Goal: Use online tool/utility: Use online tool/utility

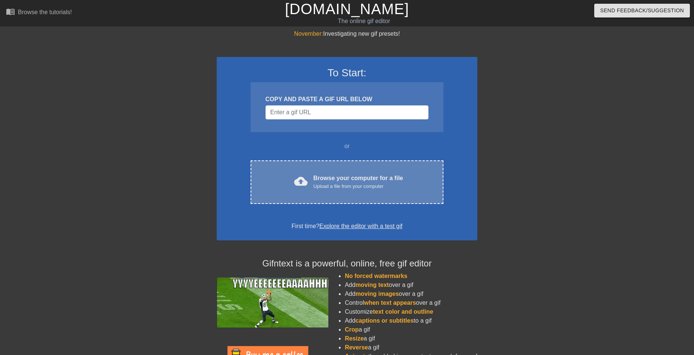
click at [319, 183] on div "Upload a file from your computer" at bounding box center [358, 186] width 90 height 7
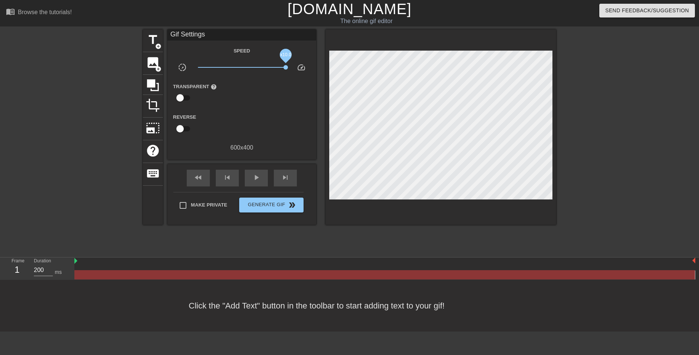
drag, startPoint x: 242, startPoint y: 66, endPoint x: 302, endPoint y: 71, distance: 60.8
click at [302, 71] on div "slow_motion_video x10.0 speed" at bounding box center [241, 69] width 149 height 12
click at [150, 40] on span "title" at bounding box center [153, 40] width 14 height 14
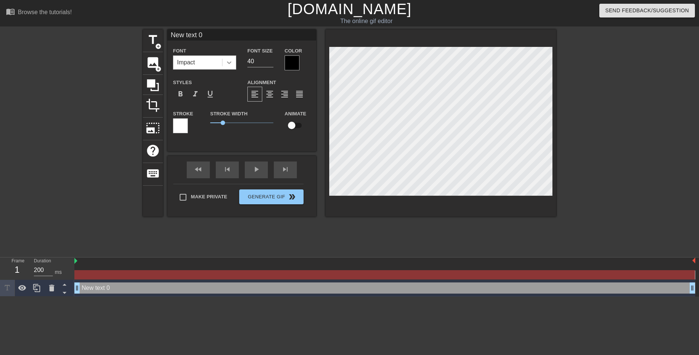
click at [229, 64] on icon at bounding box center [229, 62] width 7 height 7
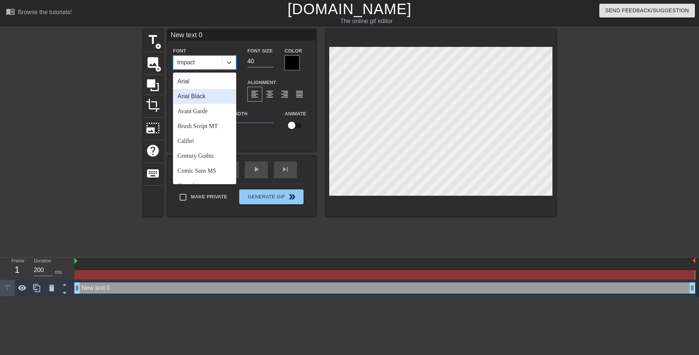
click at [207, 99] on div "Arial Black" at bounding box center [204, 96] width 63 height 15
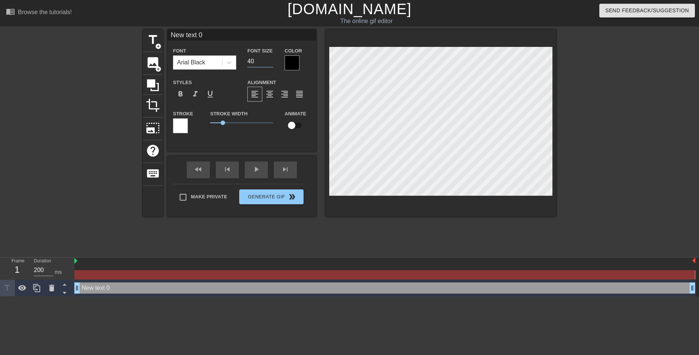
click at [263, 60] on input "40" at bounding box center [260, 61] width 26 height 12
type input "4"
type input "6"
type input "50"
click at [294, 63] on div at bounding box center [292, 62] width 15 height 15
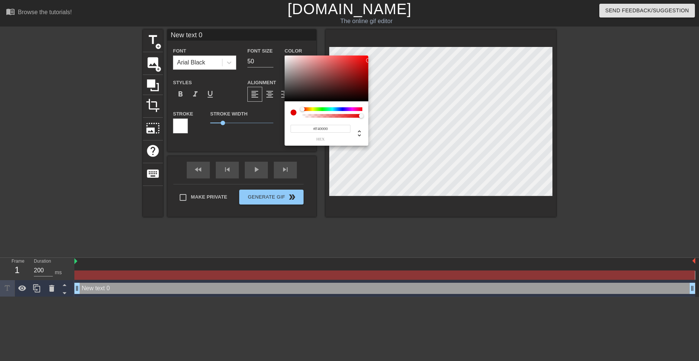
type input "#FF0000"
drag, startPoint x: 311, startPoint y: 78, endPoint x: 388, endPoint y: 44, distance: 84.0
click at [388, 44] on div "#FF0000 hex" at bounding box center [349, 180] width 699 height 361
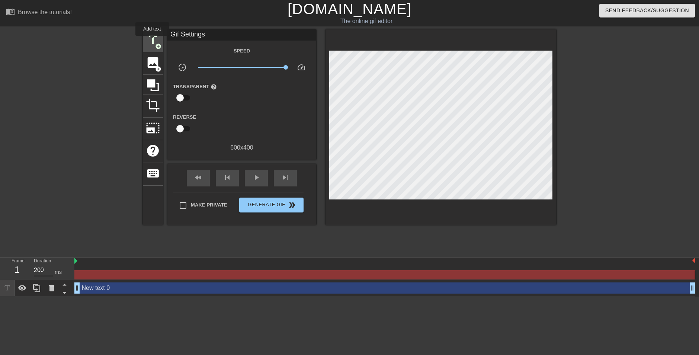
click at [152, 41] on span "title" at bounding box center [153, 40] width 14 height 14
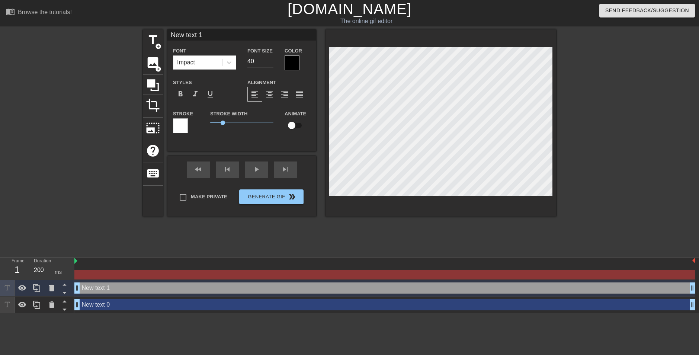
drag, startPoint x: 327, startPoint y: 109, endPoint x: 273, endPoint y: 145, distance: 66.0
click at [273, 145] on div "New text 1 Font Impact Font Size 40 Color Styles format_bold format_italic form…" at bounding box center [241, 90] width 149 height 122
type input "New text 0"
type input "50"
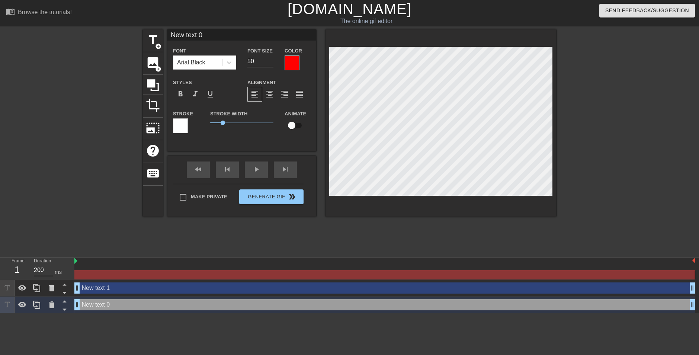
type input "New text 1"
type input "40"
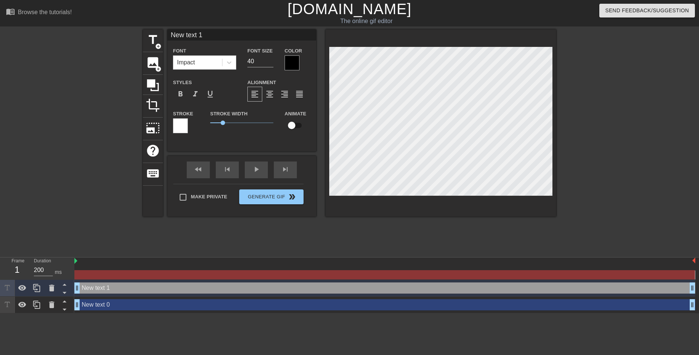
click at [105, 307] on div "New text 0 drag_handle drag_handle" at bounding box center [384, 304] width 621 height 11
type input "New text 0"
type input "50"
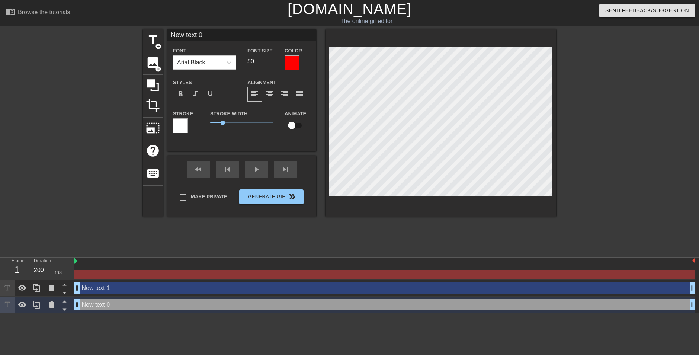
click at [105, 292] on div "New text 1 drag_handle drag_handle" at bounding box center [384, 287] width 621 height 11
type input "New text 1"
type input "40"
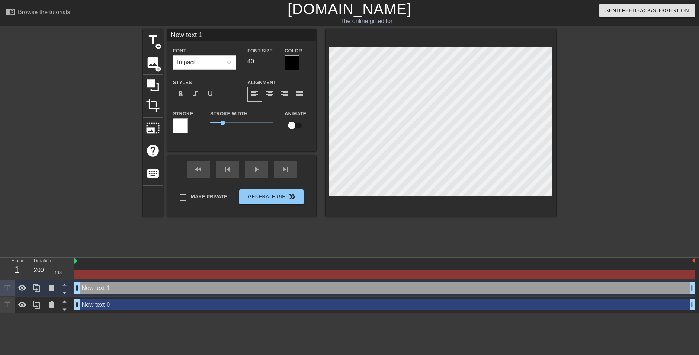
click at [102, 307] on div "New text 0 drag_handle drag_handle" at bounding box center [384, 304] width 621 height 11
type input "New text 0"
type input "50"
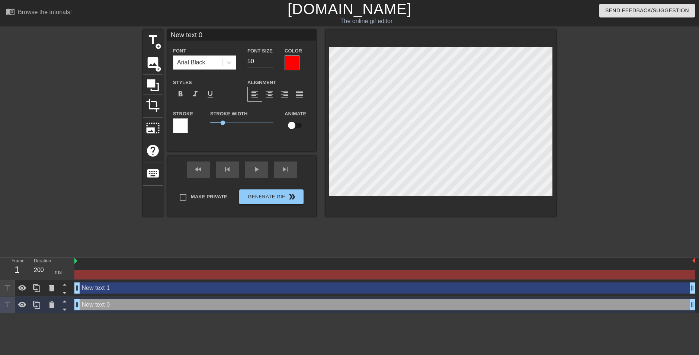
click at [102, 292] on div "New text 1 drag_handle drag_handle" at bounding box center [384, 287] width 621 height 11
type input "New text 1"
type input "40"
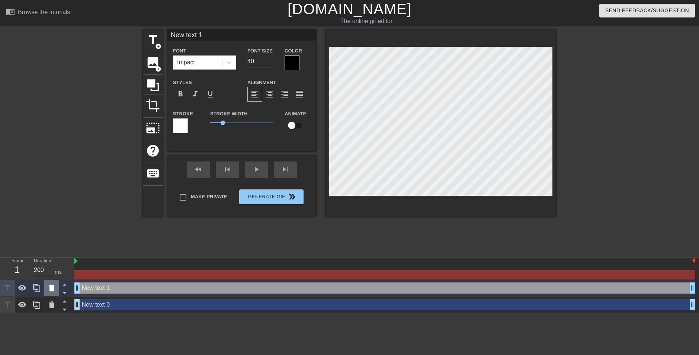
click at [51, 286] on icon at bounding box center [51, 288] width 5 height 7
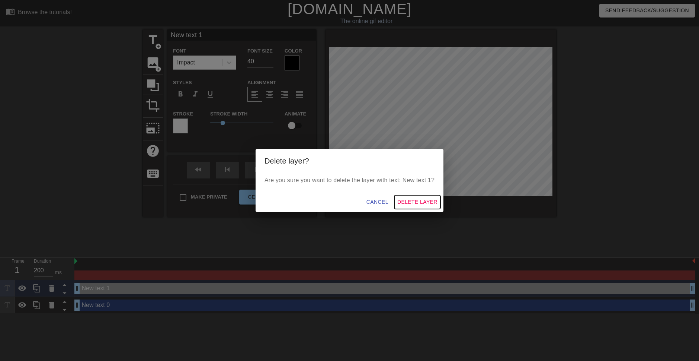
click at [412, 202] on span "Delete Layer" at bounding box center [417, 201] width 40 height 9
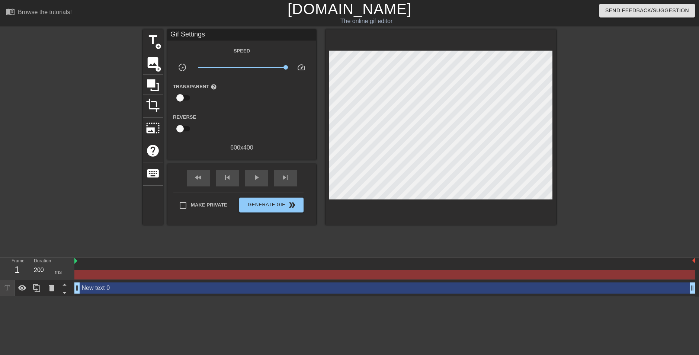
click at [137, 285] on div "New text 0 drag_handle drag_handle" at bounding box center [384, 287] width 621 height 11
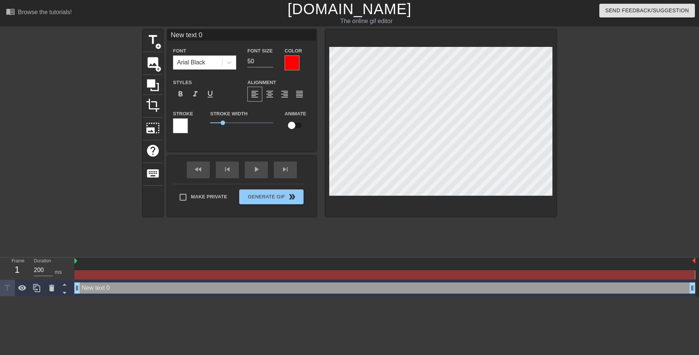
click at [137, 285] on div "New text 0 drag_handle drag_handle" at bounding box center [384, 287] width 621 height 11
click at [183, 124] on div at bounding box center [180, 125] width 15 height 15
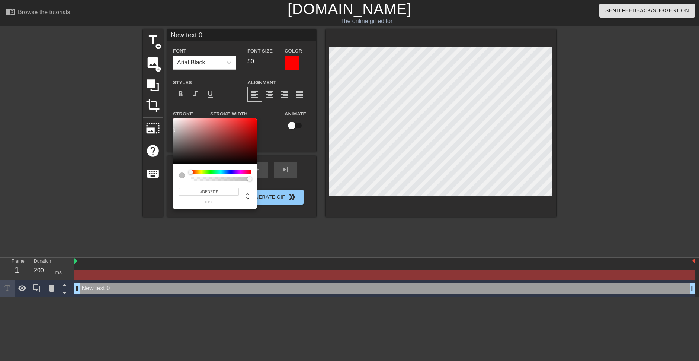
drag, startPoint x: 215, startPoint y: 130, endPoint x: 162, endPoint y: 124, distance: 53.2
click at [162, 124] on div "#DFDFDF hex" at bounding box center [349, 180] width 699 height 361
drag, startPoint x: 217, startPoint y: 171, endPoint x: 260, endPoint y: 168, distance: 43.3
click at [260, 168] on div "#DFDFDF hex" at bounding box center [349, 180] width 699 height 361
click at [217, 164] on div at bounding box center [215, 141] width 84 height 46
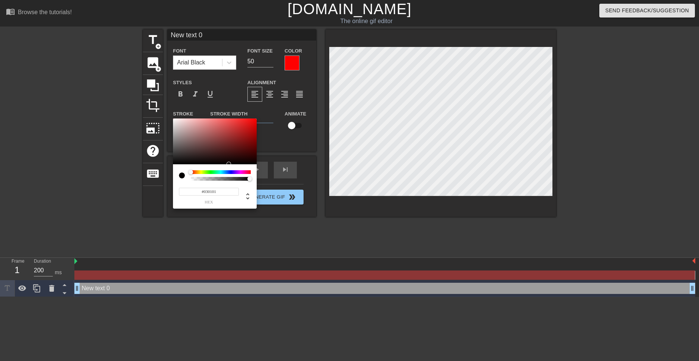
type input "#0D0606"
click at [219, 162] on div at bounding box center [215, 141] width 84 height 46
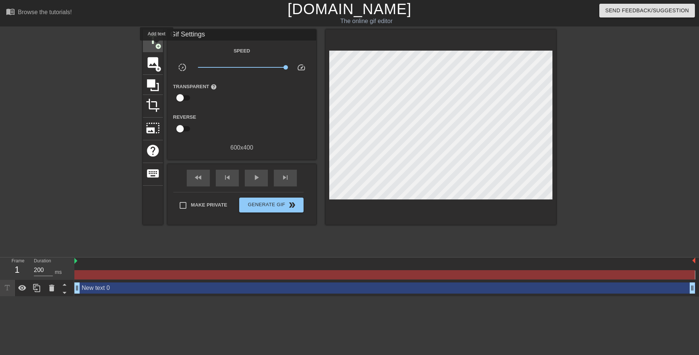
click at [155, 39] on span "title" at bounding box center [153, 40] width 14 height 14
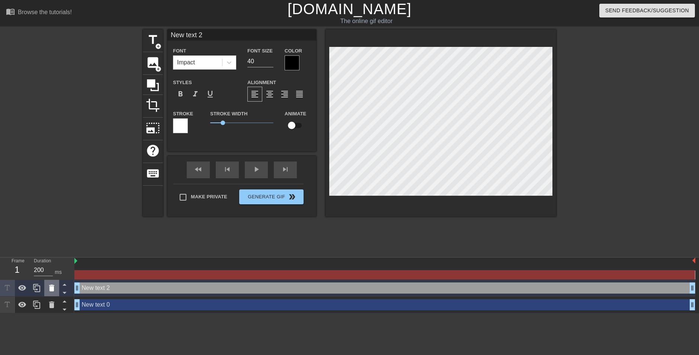
click at [53, 289] on icon at bounding box center [51, 288] width 5 height 7
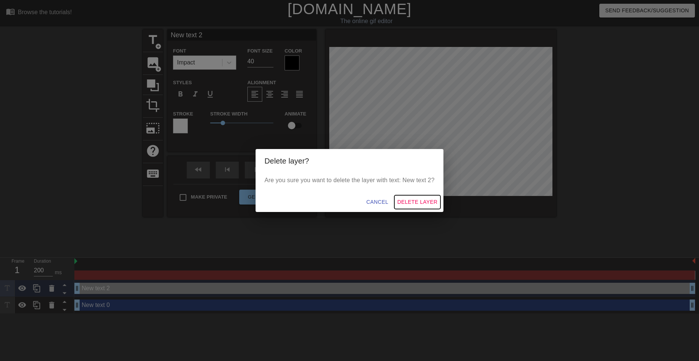
click at [416, 199] on span "Delete Layer" at bounding box center [417, 201] width 40 height 9
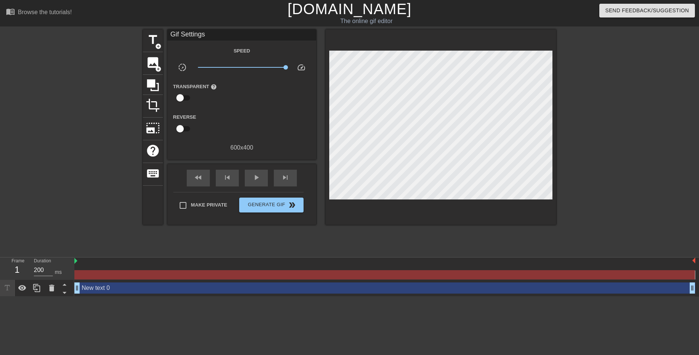
click at [125, 285] on div "New text 0 drag_handle drag_handle" at bounding box center [384, 287] width 621 height 11
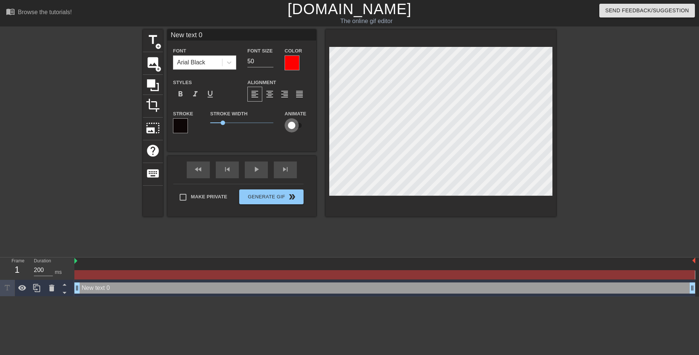
click at [289, 127] on input "checkbox" at bounding box center [292, 125] width 42 height 14
checkbox input "true"
drag, startPoint x: 226, startPoint y: 121, endPoint x: 254, endPoint y: 124, distance: 28.9
click at [254, 124] on span "3.85" at bounding box center [241, 122] width 63 height 9
click at [255, 148] on div "New text 0 Font Arial Black Font Size 50 Color Styles format_bold format_italic…" at bounding box center [241, 90] width 149 height 122
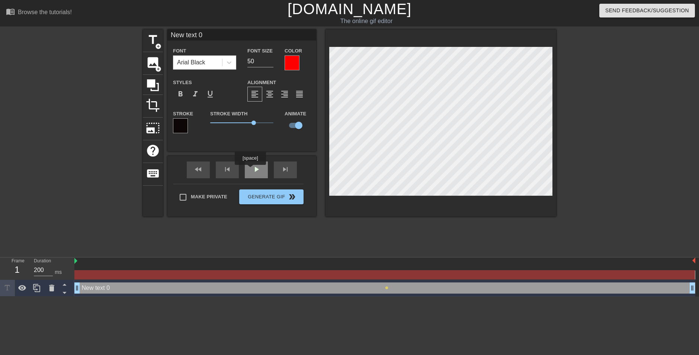
click at [250, 170] on div "play_arrow" at bounding box center [256, 170] width 23 height 17
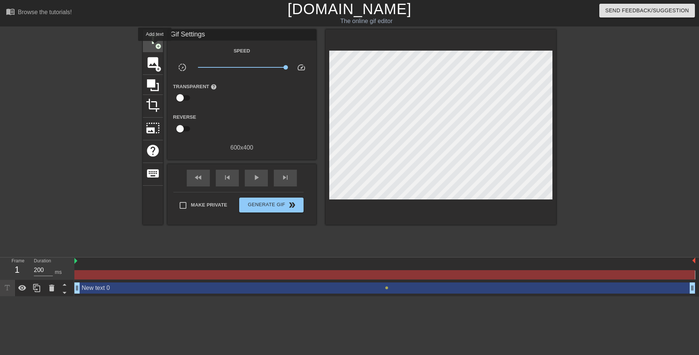
click at [155, 46] on span "title" at bounding box center [153, 40] width 14 height 14
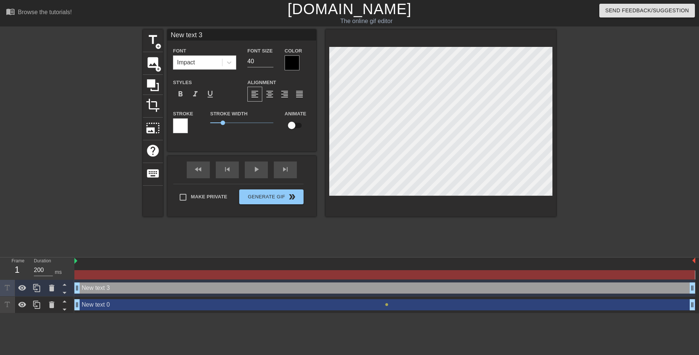
click at [131, 307] on div "New text 0 drag_handle drag_handle" at bounding box center [384, 304] width 621 height 11
type input "New text 0"
type input "50"
checkbox input "true"
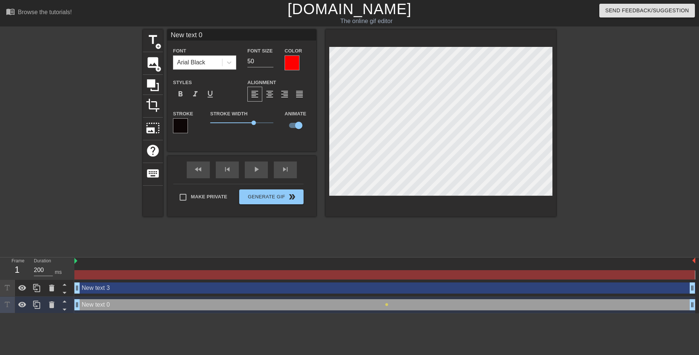
click at [128, 292] on div "New text 3 drag_handle drag_handle" at bounding box center [384, 287] width 621 height 11
type input "New text 3"
type input "40"
checkbox input "false"
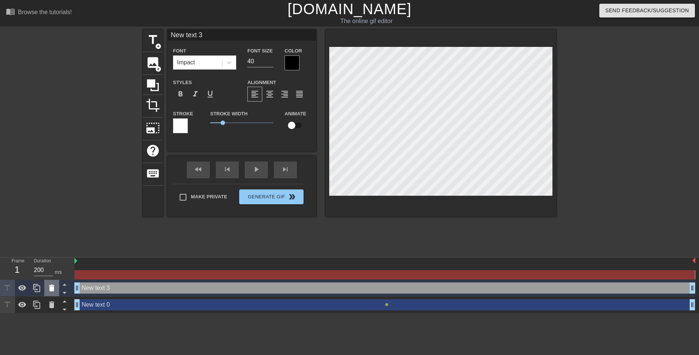
click at [57, 290] on div at bounding box center [51, 288] width 15 height 16
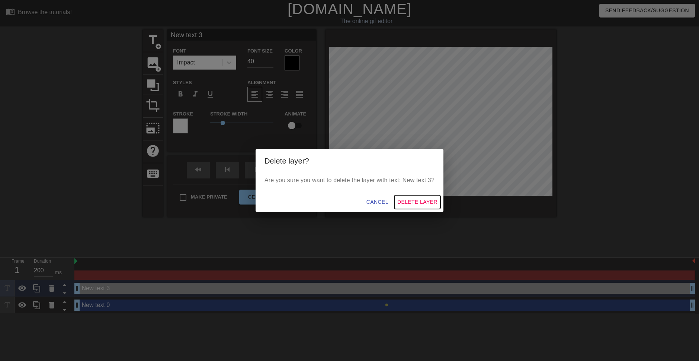
click at [409, 203] on span "Delete Layer" at bounding box center [417, 201] width 40 height 9
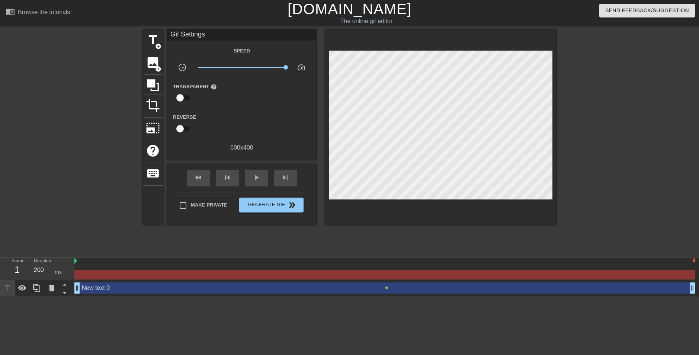
click at [143, 288] on div "New text 0 drag_handle drag_handle" at bounding box center [384, 287] width 621 height 11
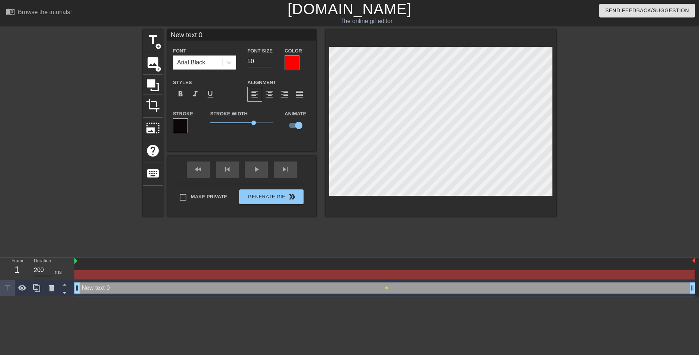
scroll to position [1, 2]
type input "New text"
type textarea "New text"
type input "New text"
type textarea "New text"
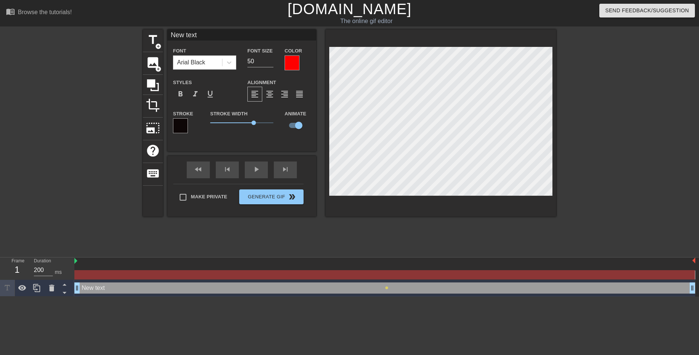
type input "New tex"
type textarea "New tex"
type input "New te"
type textarea "New te"
type input "New t"
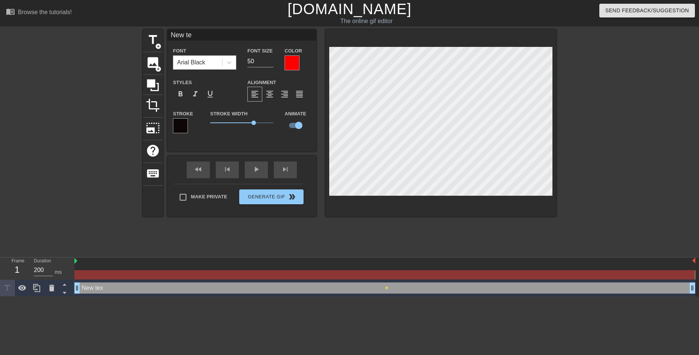
type textarea "New t"
type input "New"
type textarea "New"
type input "New"
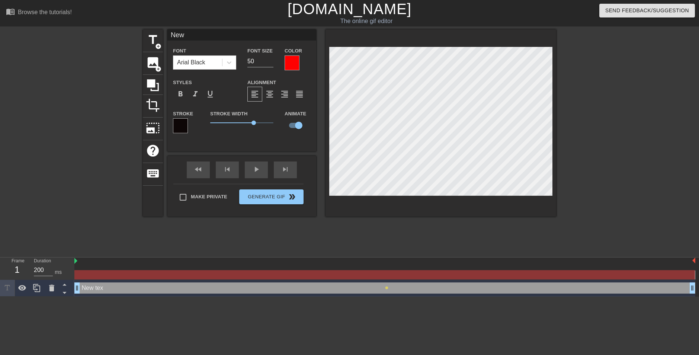
type textarea "New"
type input "Ne"
type textarea "Ne"
type input "N"
type textarea "N"
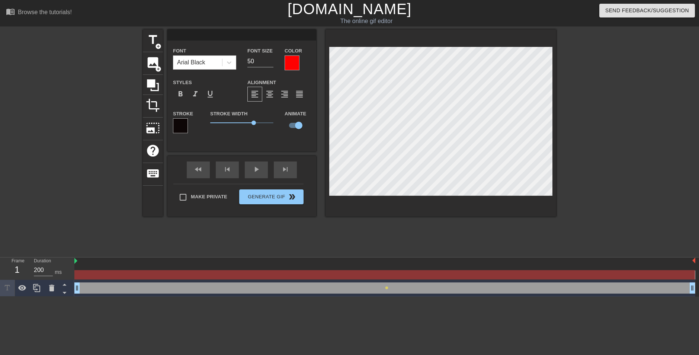
type input "M"
type textarea "M"
type input "Mu"
type textarea "Mu"
type input "Mul"
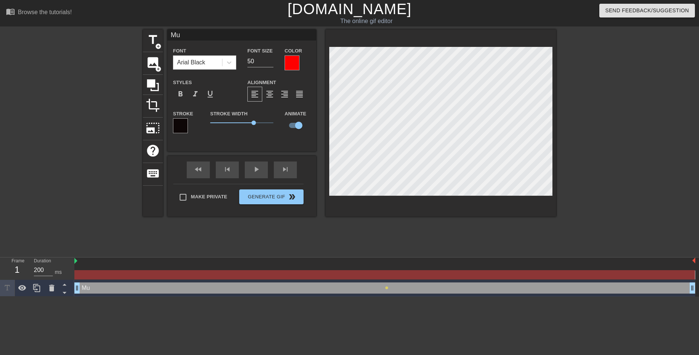
type textarea "Mul"
type input "Mult"
type textarea "Multi"
type input "MultiV"
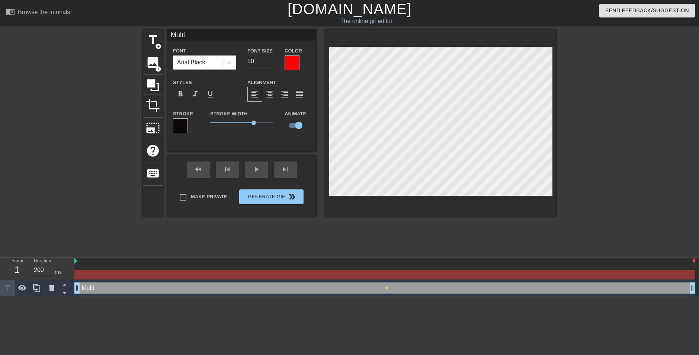
type textarea "MultiV"
type input "MultiVe"
type textarea "MultiVe"
type input "MultiVew"
type textarea "MultiVew"
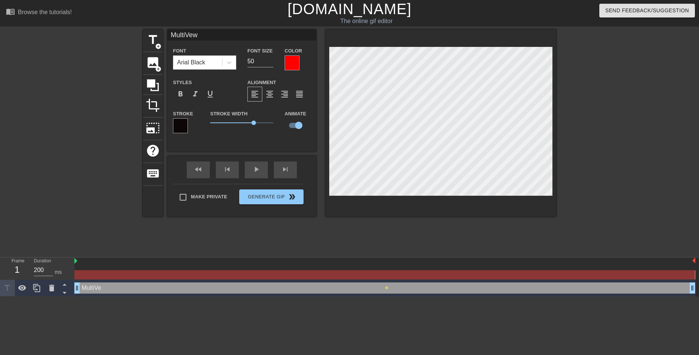
scroll to position [1, 2]
type input "MultiVe"
type textarea "MultiVe"
type input "MultiV"
type textarea "MultiV"
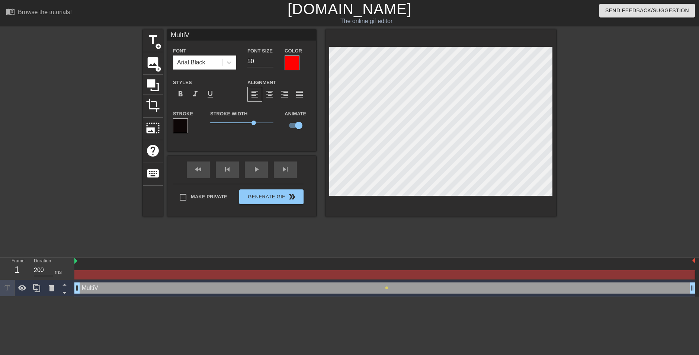
type input "Multi"
type textarea "Multi"
type input "Mult"
type textarea "Mult"
type input "Mul"
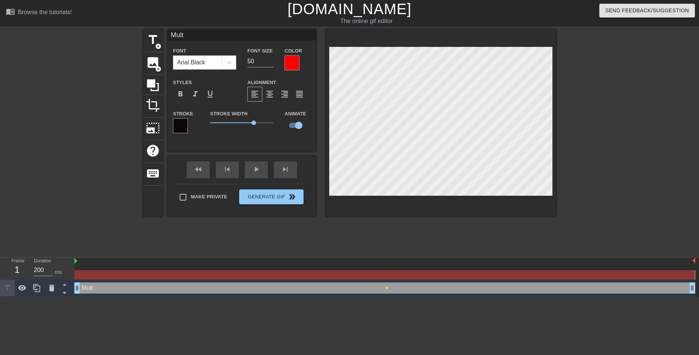
type textarea "Mul"
type input "Mu"
type textarea "Mu"
type input "M"
type textarea "M"
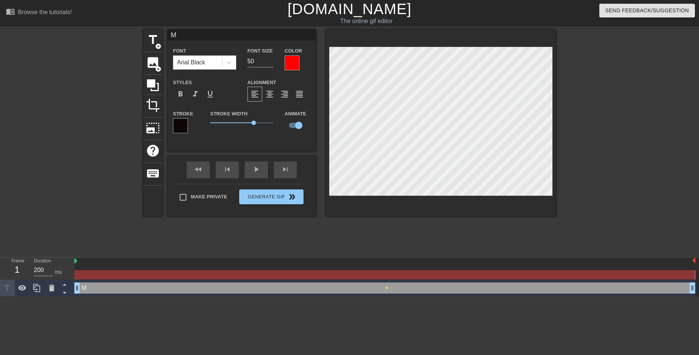
scroll to position [1, 1]
type input "Mu"
type textarea "Mu"
type input "Mul"
type textarea "Mul"
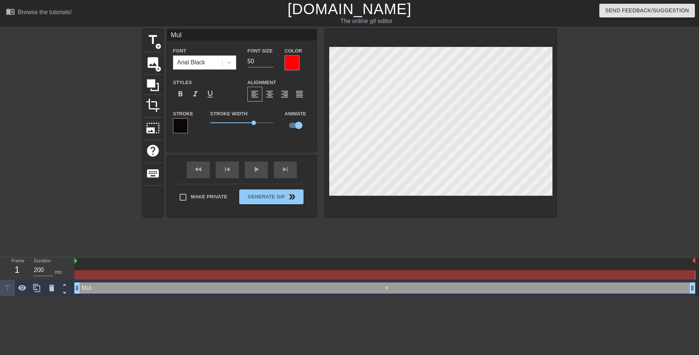
type input "Mult"
type textarea "Mult"
type input "Multi"
type textarea "Multi"
type input "Multiv"
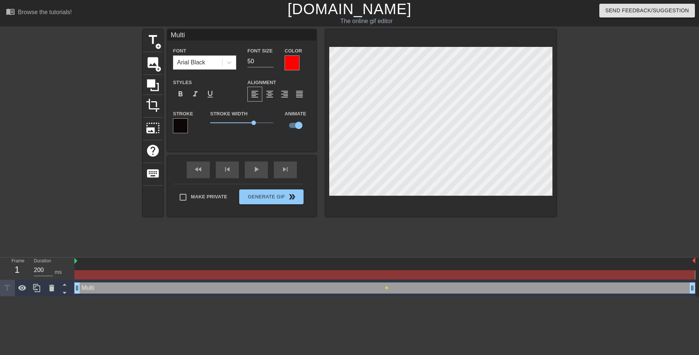
type textarea "Multiv"
type input "Multive"
type textarea "Multive"
type input "Multiver"
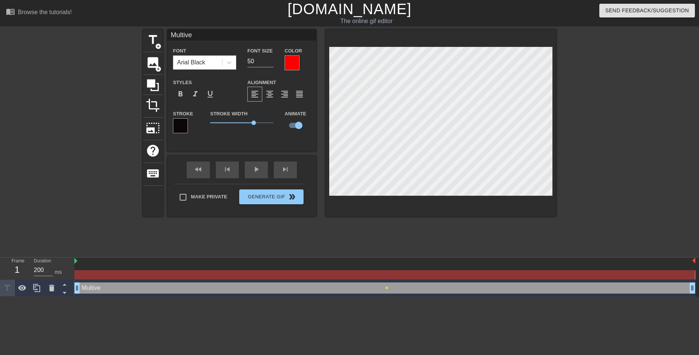
type textarea "Multiver"
type input "Multivers"
type textarea "Multivers"
type input "Multiverse"
type textarea "Multiverse"
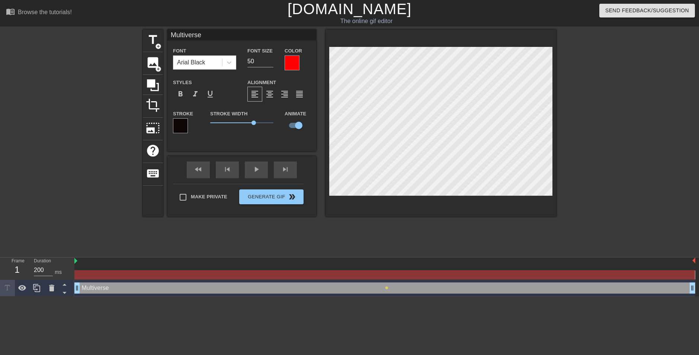
type input "Multiverse"
type textarea "Multiverse"
type input "Multiverse d"
type textarea "Multiverse d"
type input "Multiverse di"
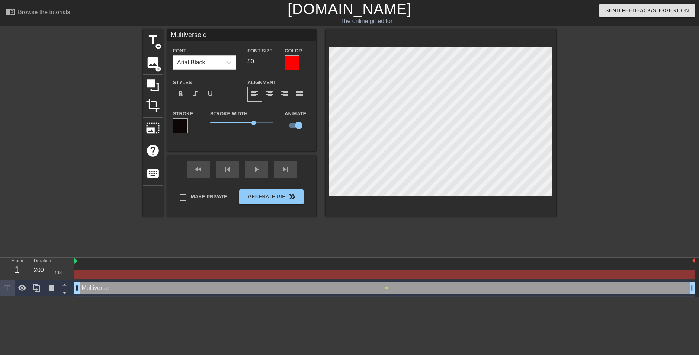
type textarea "Multiverse di"
type input "Multiverse dim"
type textarea "Multiverse dim"
type input "Multiverse dimi"
type textarea "Multiverse dimi"
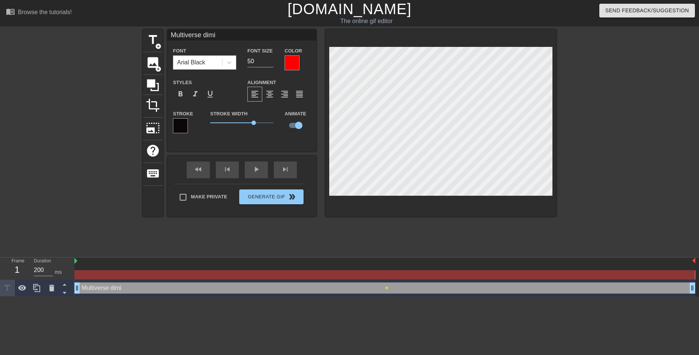
type input "Multiverse [PERSON_NAME]"
type textarea "Multiverse [PERSON_NAME]"
type input "Multiverse dimitr"
type textarea "Multiverse dimitr"
type input "Multiverse dimitro"
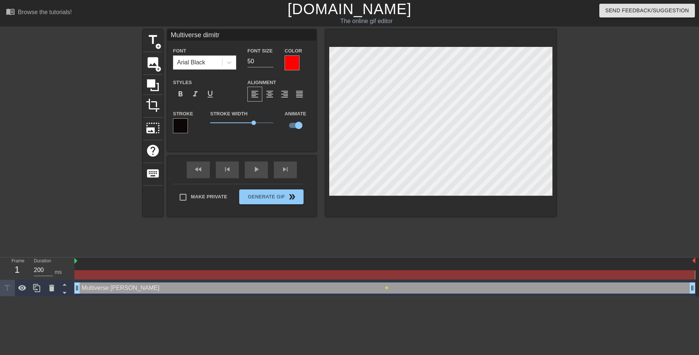
type textarea "Multiverse dimitro"
type input "Multiverse dimitrov"
type textarea "Multiverse dimitrov"
type input "Multiverse dimitrovg"
type textarea "Multiverse dimitrovg"
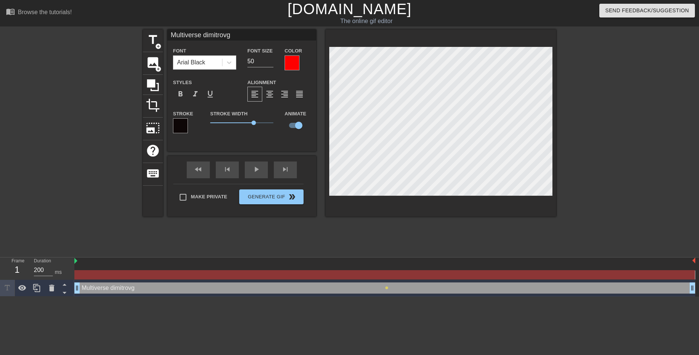
type input "Multiverse dimitrovgr"
type textarea "Multiverse dimitrovgr"
type input "Multiverse dimitrovgra"
type textarea "Multiverse dimitrovgra"
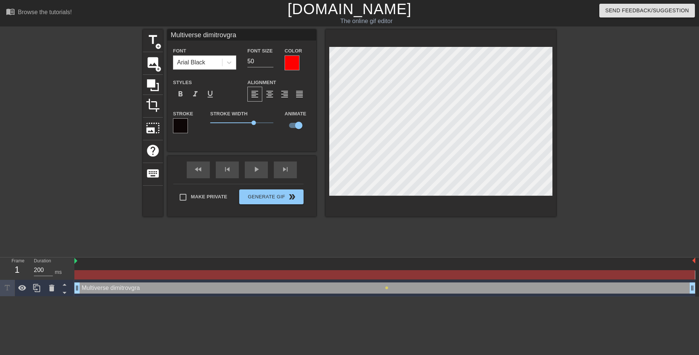
type input "Multiverse dimitrovgrad"
type textarea "Multiverse dimitrovgrad"
type input "Multivers dimitrovgrad"
type textarea "Multivers dimitrovgrad"
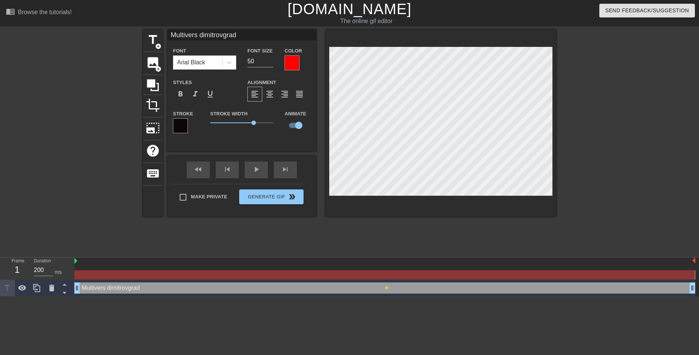
type input "Multiver dimitrovgrad"
type textarea "Multiver dimitrovgrad"
type input "Multive dimitrovgrad"
type textarea "Multive dimitrovgrad"
type input "Multiv dimitrovgrad"
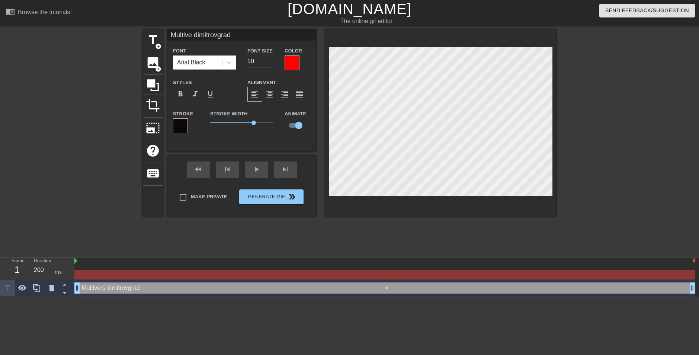
type textarea "Multiv dimitrovgrad"
type input "Multi dimitrovgrad"
type textarea "Multi dimitrovgrad"
type input "Mult dimitrovgrad"
type textarea "Mult dimitrovgrad"
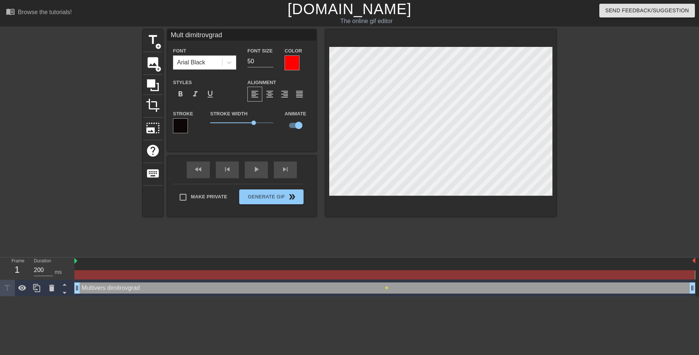
type input "Mul dimitrovgrad"
type textarea "Mul dimitrovgrad"
type input "Mu dimitrovgrad"
type textarea "Mu dimitrovgrad"
type input "M dimitrovgrad"
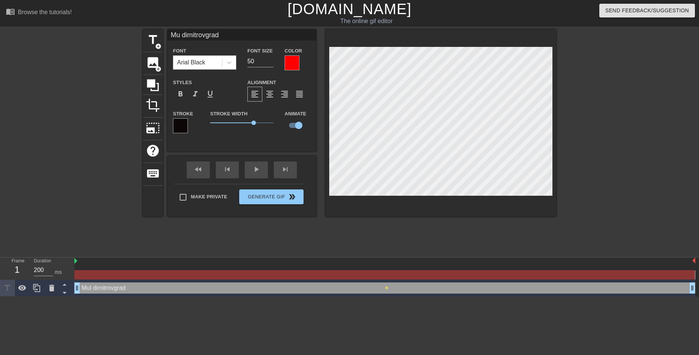
type textarea "M dimitrovgrad"
type input "dimitrovgrad"
type textarea "dimitrovgrad"
type input "v dimitrovgrad"
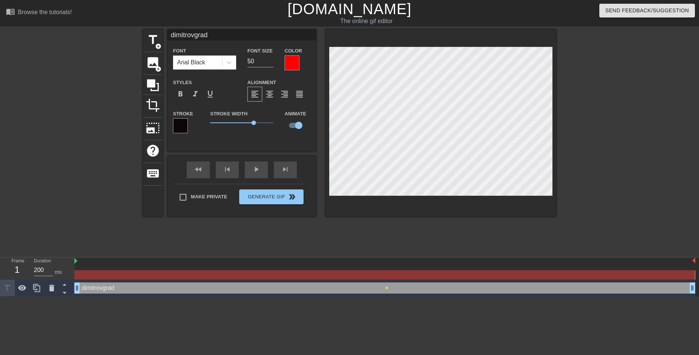
type textarea "v dimitrovgrad"
type input "vV dimitrovgrad"
type textarea "vV dimitrovgrad"
type input "v dimitrovgrad"
type textarea "v dimitrovgrad"
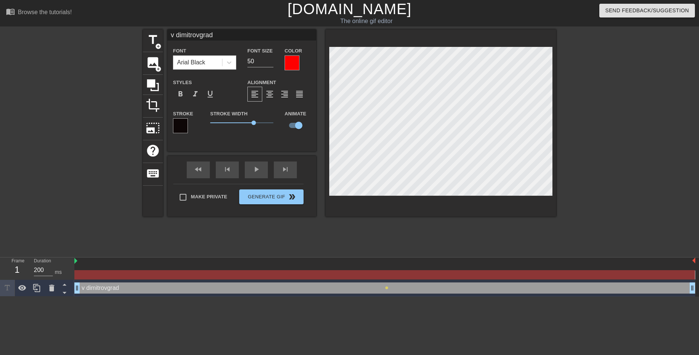
type input "vV dimitrovgrad"
type textarea "vV dimitrovgrad"
type input "v dimitrovgrad"
type textarea "v dimitrovgrad"
type input "dimitrovgrad"
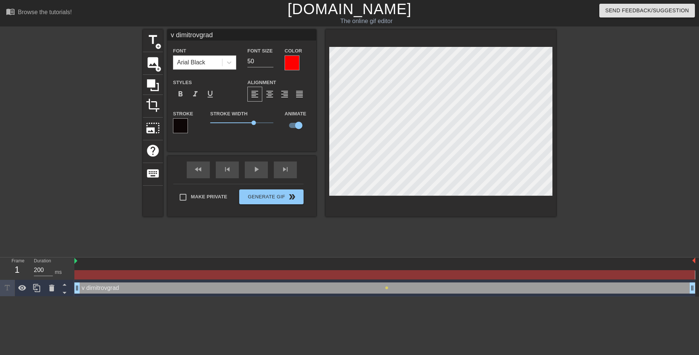
type textarea "dimitrovgrad"
type input "V dimitrovgrad"
type textarea "V dimitrovgrad"
type input "Vs dimitrovgrad"
type textarea "Vs dimitrovgrad"
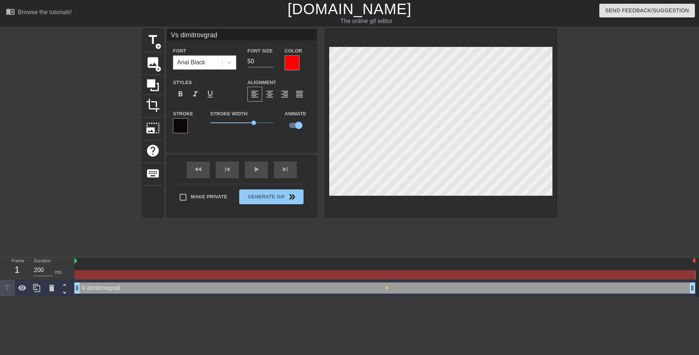
type input "Vse dimitrovgrad"
type textarea "Vse dimitrovgrad"
type input "Vsel dimitrovgrad"
type textarea "Vsel dimitrovgrad"
type input "Vsele dimitrovgrad"
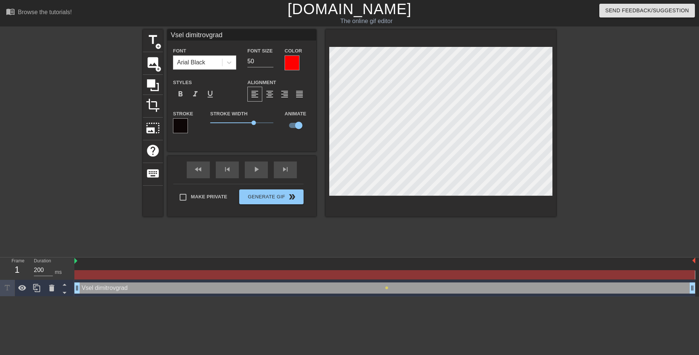
type textarea "Vsele dimitrovgrad"
type input "Vselen dimitrovgrad"
type textarea "Vselen dimitrovgrad"
type input "Vselena dimitrovgrad"
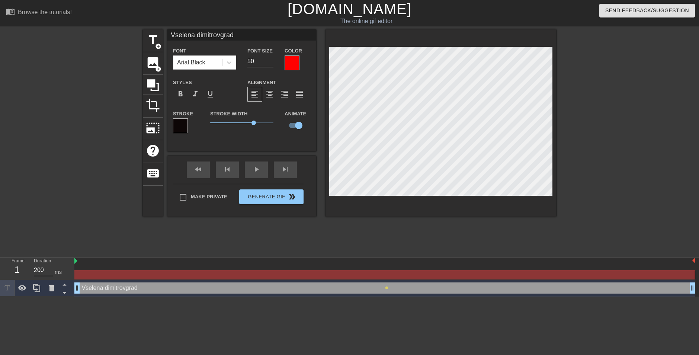
type textarea "Vselena dimitrovgrad"
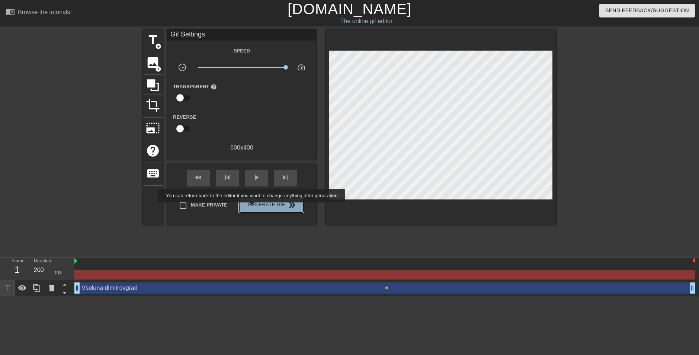
click at [253, 208] on span "Generate Gif double_arrow" at bounding box center [271, 205] width 58 height 9
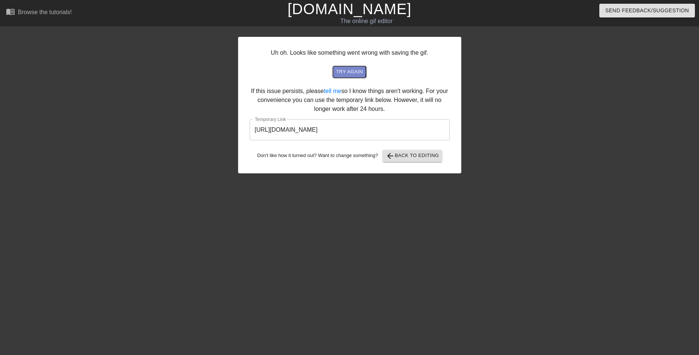
click at [339, 71] on span "try again" at bounding box center [349, 72] width 27 height 9
